Goal: Navigation & Orientation: Find specific page/section

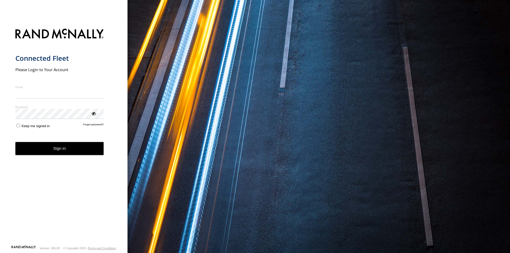
type input "**********"
click at [57, 152] on button "Sign in" at bounding box center [59, 148] width 88 height 13
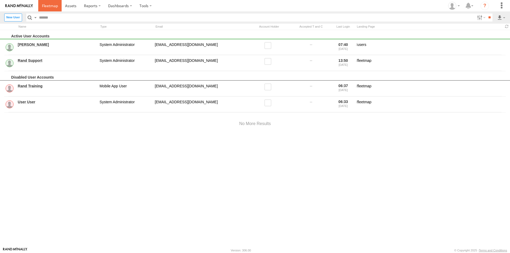
click at [47, 4] on span at bounding box center [50, 5] width 16 height 5
